Goal: Navigation & Orientation: Go to known website

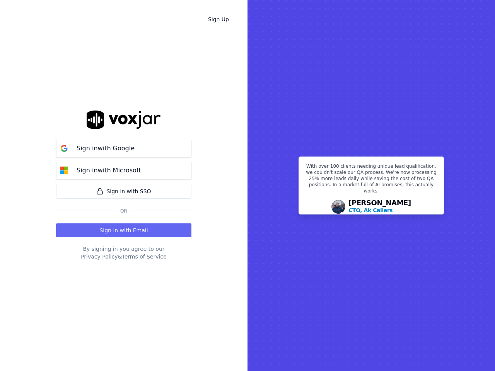
click at [247, 185] on rect at bounding box center [370, 185] width 247 height 371
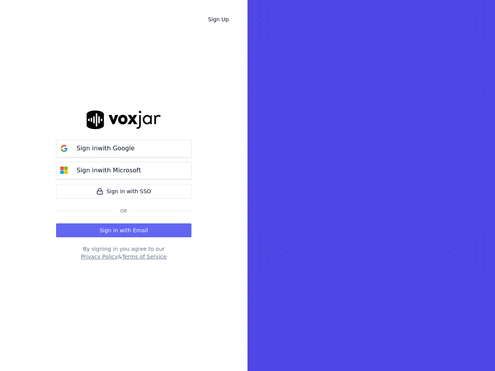
click at [124, 148] on p "Sign in with Google" at bounding box center [105, 148] width 58 height 9
click at [124, 170] on p "Sign in with Microsoft" at bounding box center [108, 170] width 64 height 9
click at [124, 230] on button "Sign in with Email" at bounding box center [123, 230] width 135 height 14
click at [100, 257] on div "Sign in with Google Sign in with Microsoft Sign in with SSO Or Sign in with Ema…" at bounding box center [123, 185] width 135 height 346
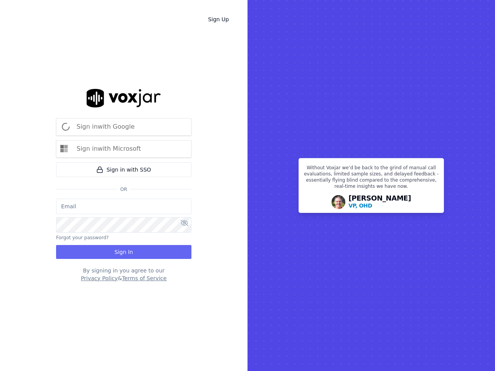
click at [143, 257] on div "Sign in with Google Sign in with Microsoft Sign in with SSO Or Forgot your pass…" at bounding box center [123, 185] width 135 height 346
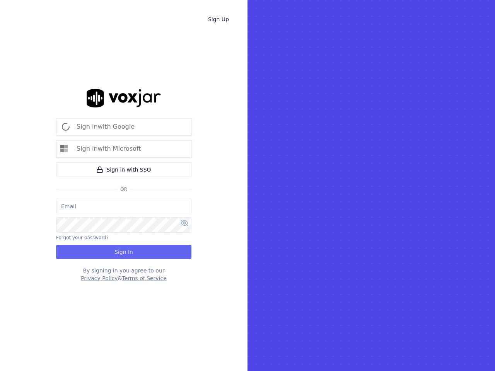
click at [371, 185] on rect at bounding box center [370, 185] width 247 height 371
